Goal: Transaction & Acquisition: Purchase product/service

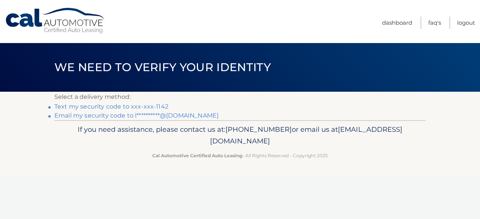
click at [119, 115] on link "**********" at bounding box center [136, 115] width 164 height 7
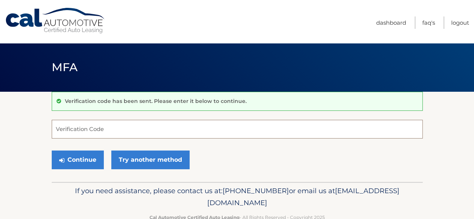
click at [100, 128] on input "Verification Code" at bounding box center [237, 129] width 371 height 19
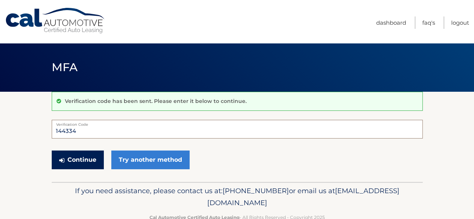
type input "144334"
click at [83, 162] on button "Continue" at bounding box center [78, 160] width 52 height 19
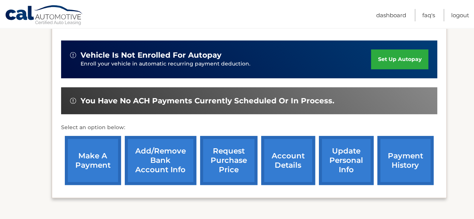
scroll to position [187, 0]
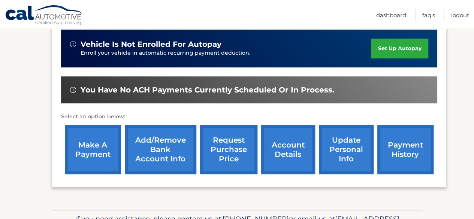
click at [94, 151] on link "make a payment" at bounding box center [93, 149] width 56 height 49
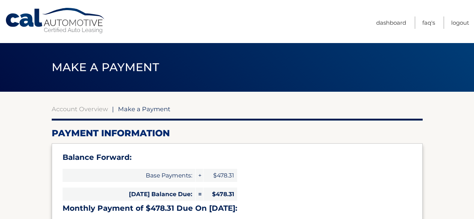
select select "NzRhZDdiMDEtYTMwYi00ZGMzLWIzYzctYTY4MjMwYTdiYzVj"
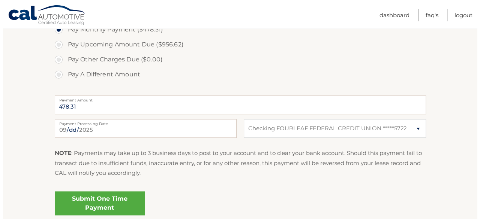
scroll to position [300, 0]
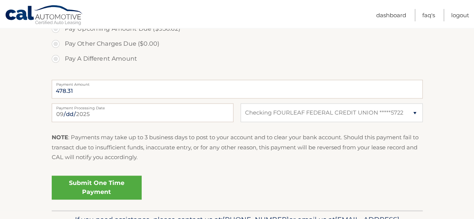
click at [110, 188] on link "Submit One Time Payment" at bounding box center [97, 188] width 90 height 24
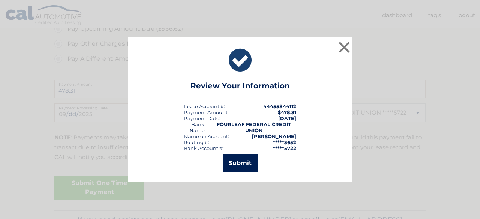
click at [242, 164] on button "Submit" at bounding box center [240, 163] width 35 height 18
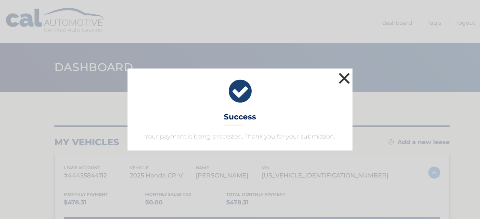
click at [342, 76] on button "×" at bounding box center [344, 78] width 15 height 15
